Goal: Task Accomplishment & Management: Manage account settings

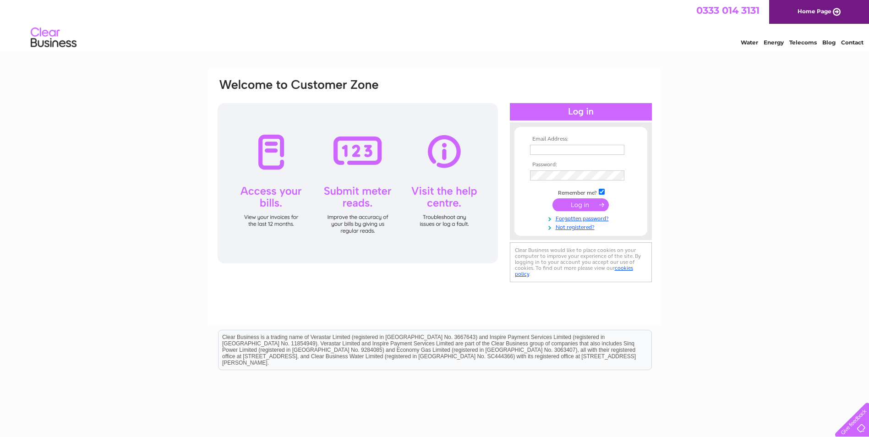
type input "info@trjcontracts.co.uk"
click at [584, 207] on input "submit" at bounding box center [581, 204] width 56 height 13
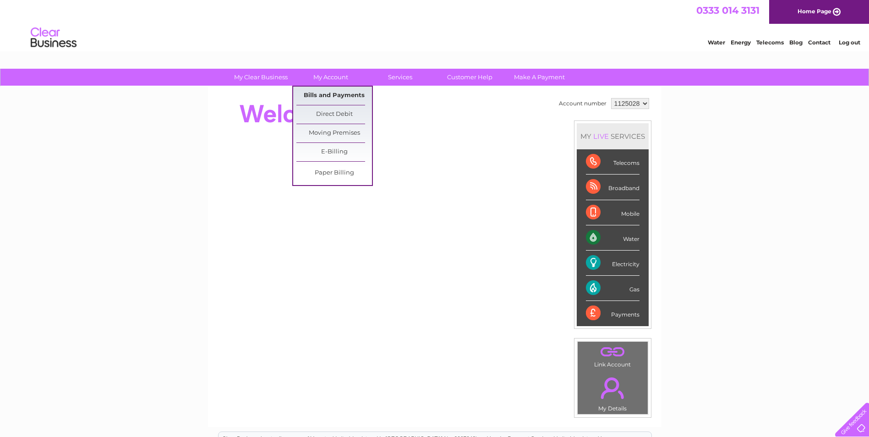
click at [344, 95] on link "Bills and Payments" at bounding box center [334, 96] width 76 height 18
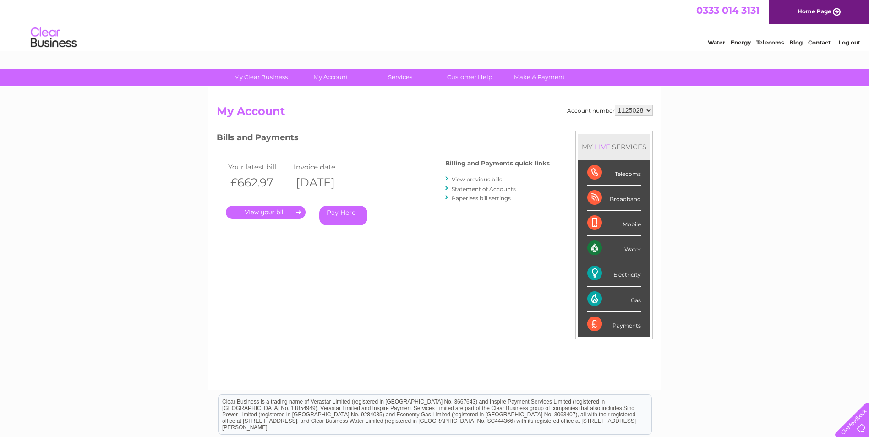
click at [282, 212] on link "." at bounding box center [266, 212] width 80 height 13
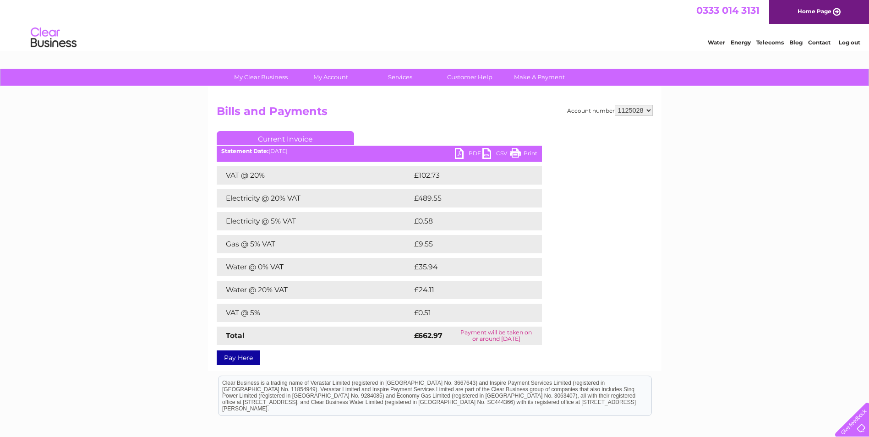
click at [464, 153] on link "PDF" at bounding box center [468, 154] width 27 height 13
click at [476, 152] on link "PDF" at bounding box center [468, 154] width 27 height 13
